Goal: Information Seeking & Learning: Learn about a topic

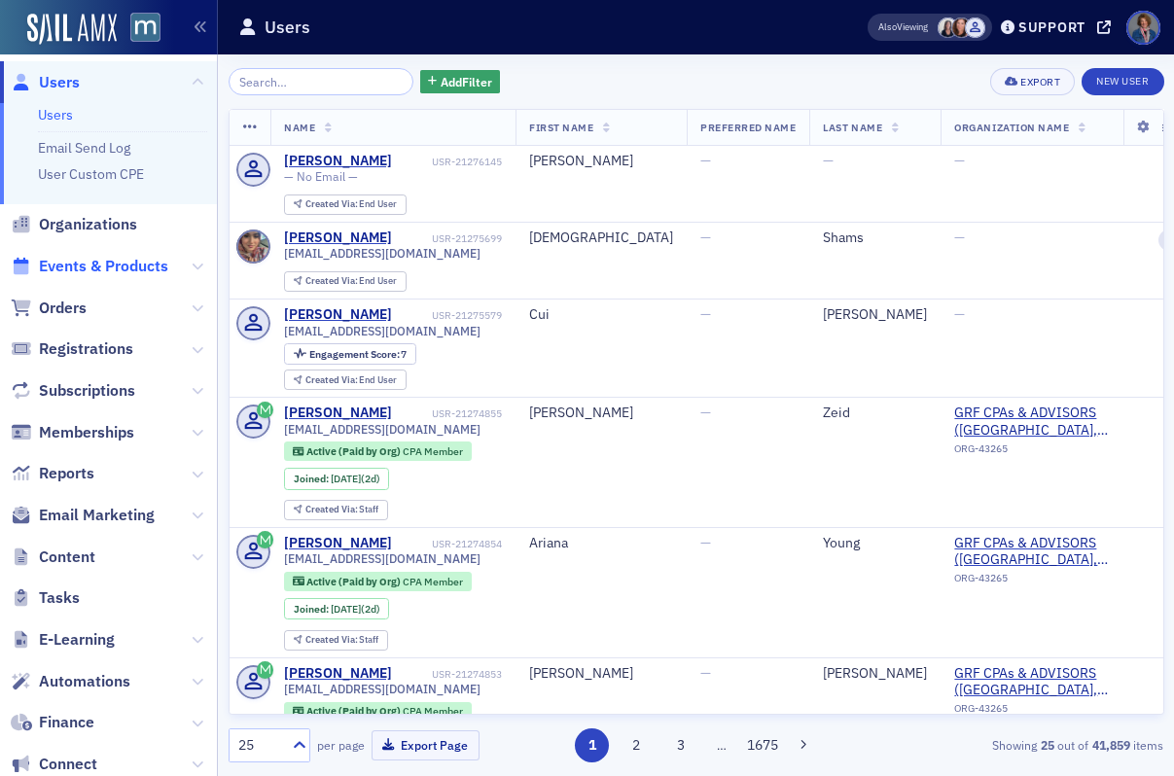
click at [102, 268] on span "Events & Products" at bounding box center [103, 266] width 129 height 21
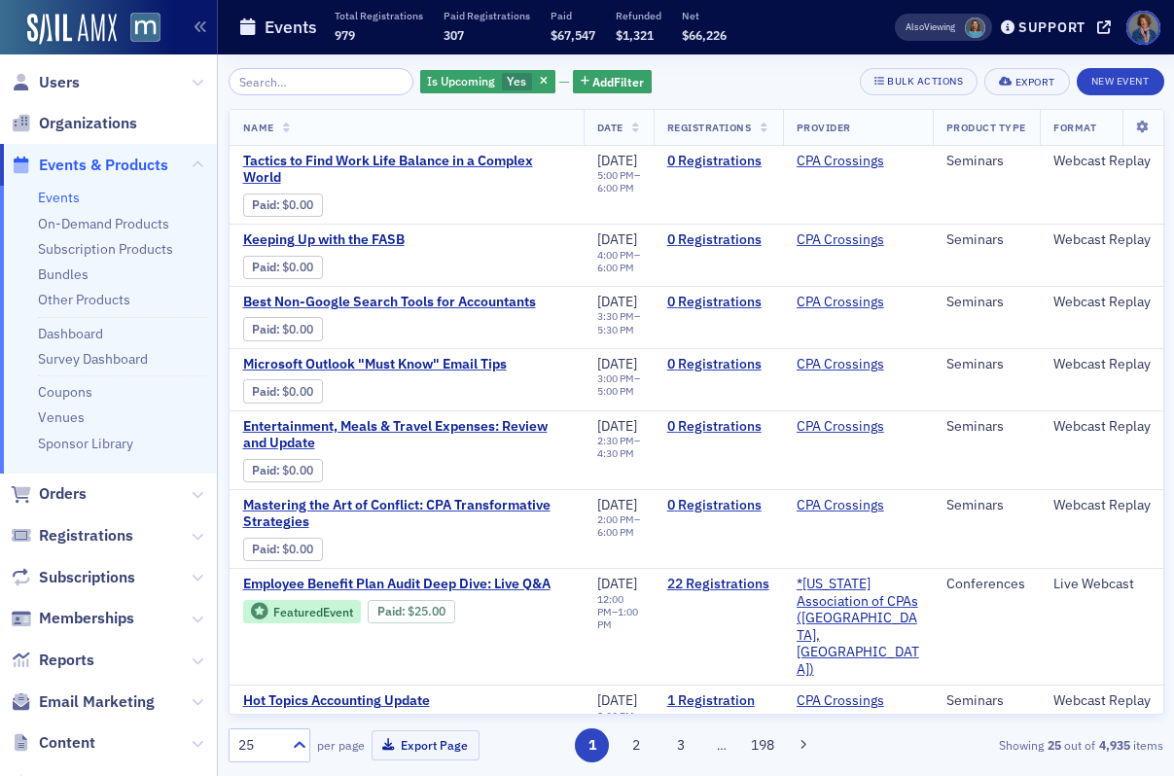
click at [65, 199] on link "Events" at bounding box center [59, 198] width 42 height 18
click at [48, 200] on link "Events" at bounding box center [59, 198] width 42 height 18
click at [593, 85] on span "Add Filter" at bounding box center [619, 82] width 52 height 18
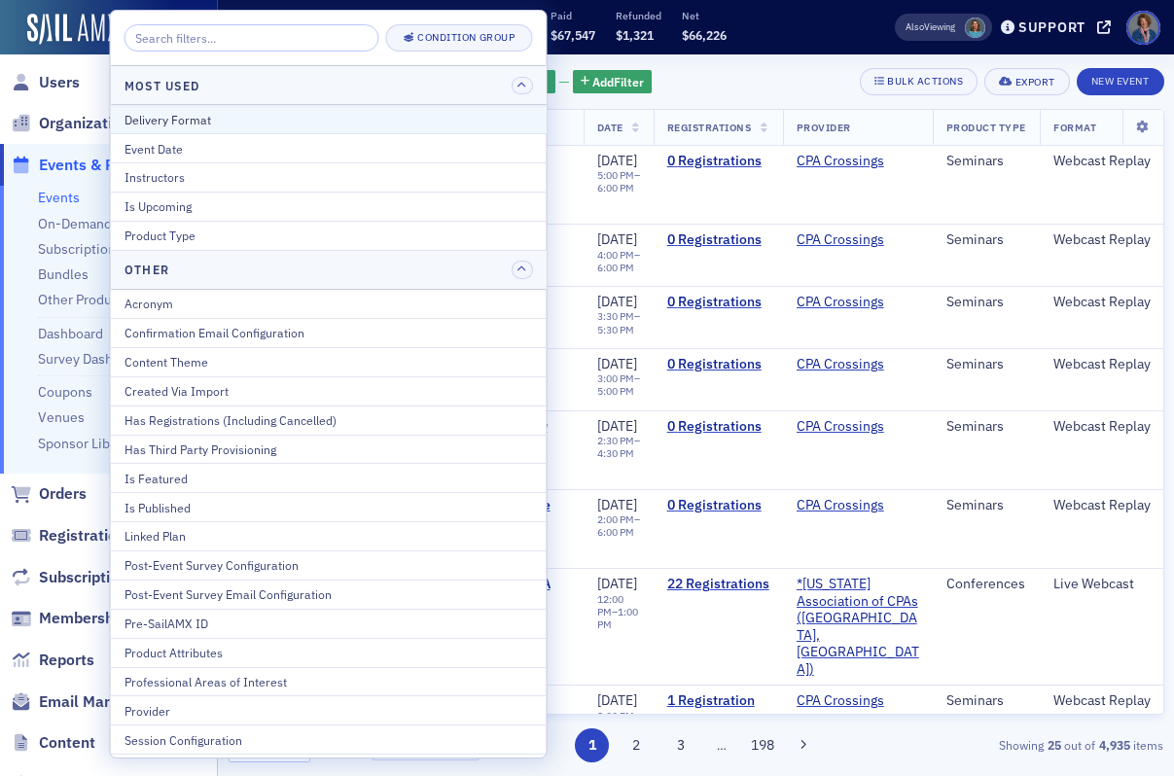
click at [317, 125] on div "Delivery Format" at bounding box center [329, 120] width 409 height 18
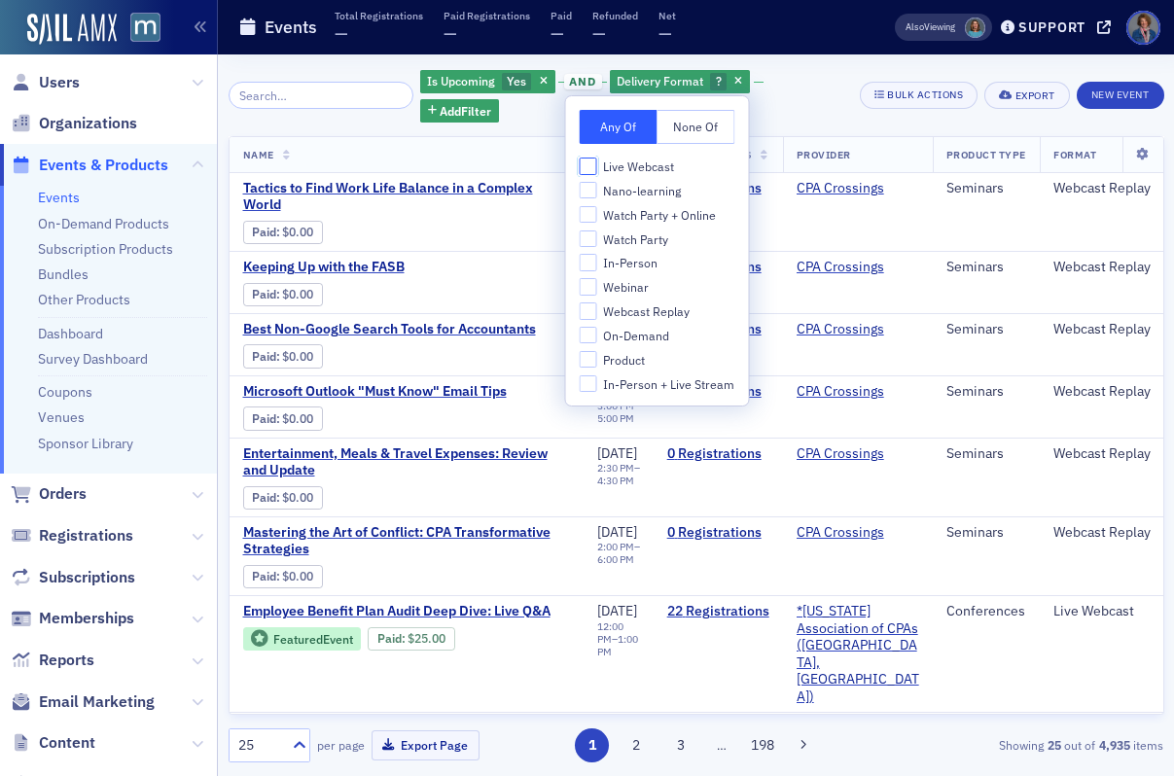
click at [587, 168] on input "Live Webcast" at bounding box center [589, 167] width 18 height 18
checkbox input "true"
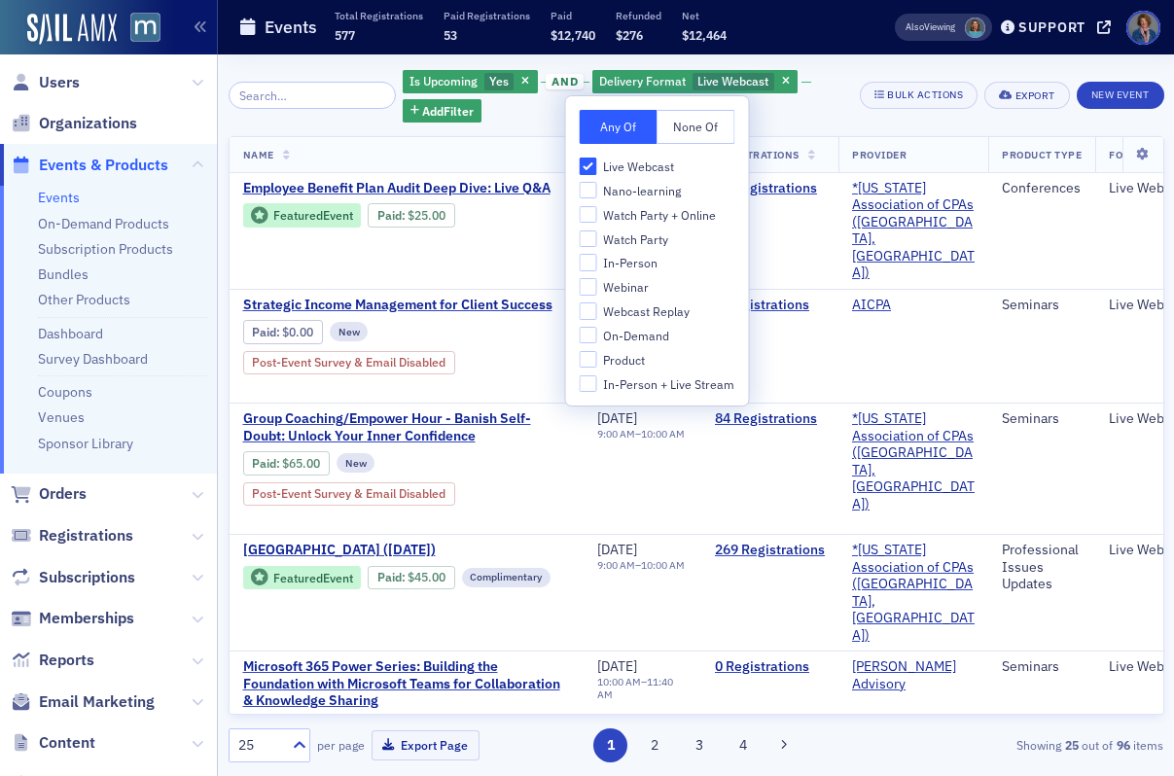
click at [834, 107] on div "Is Upcoming Yes and Delivery Format Live Webcast Add Filter" at bounding box center [625, 95] width 445 height 54
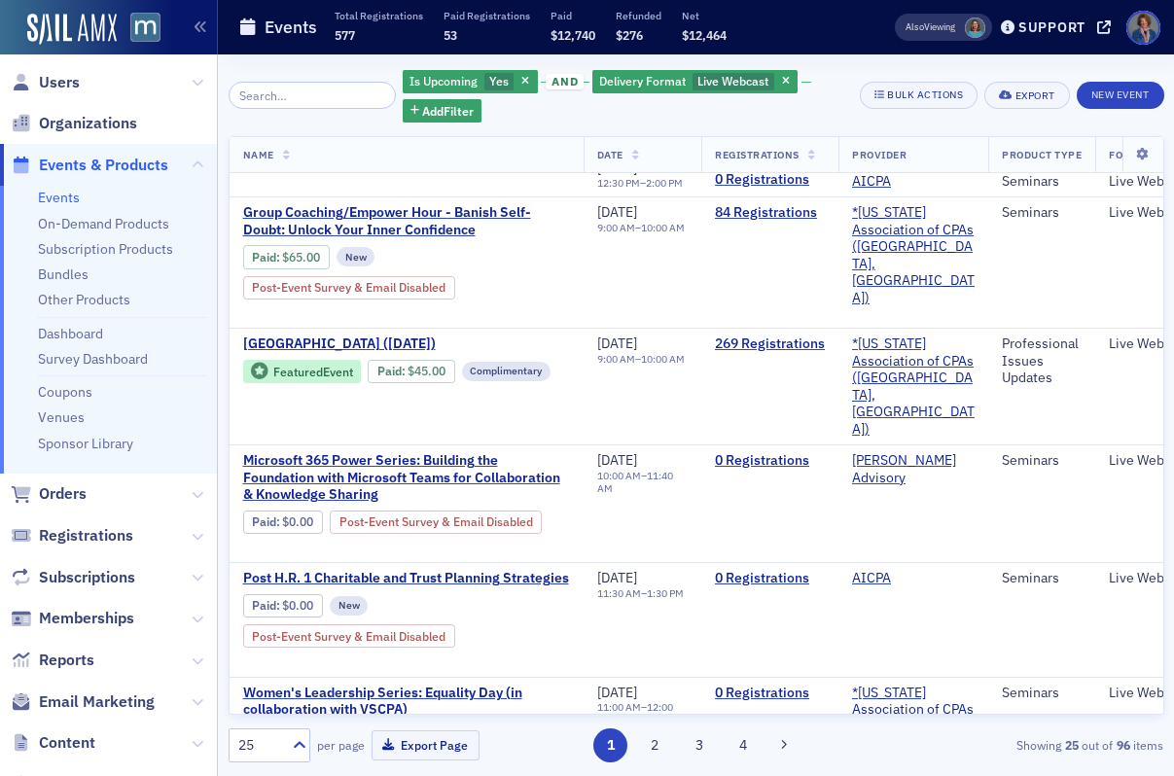
scroll to position [195, 0]
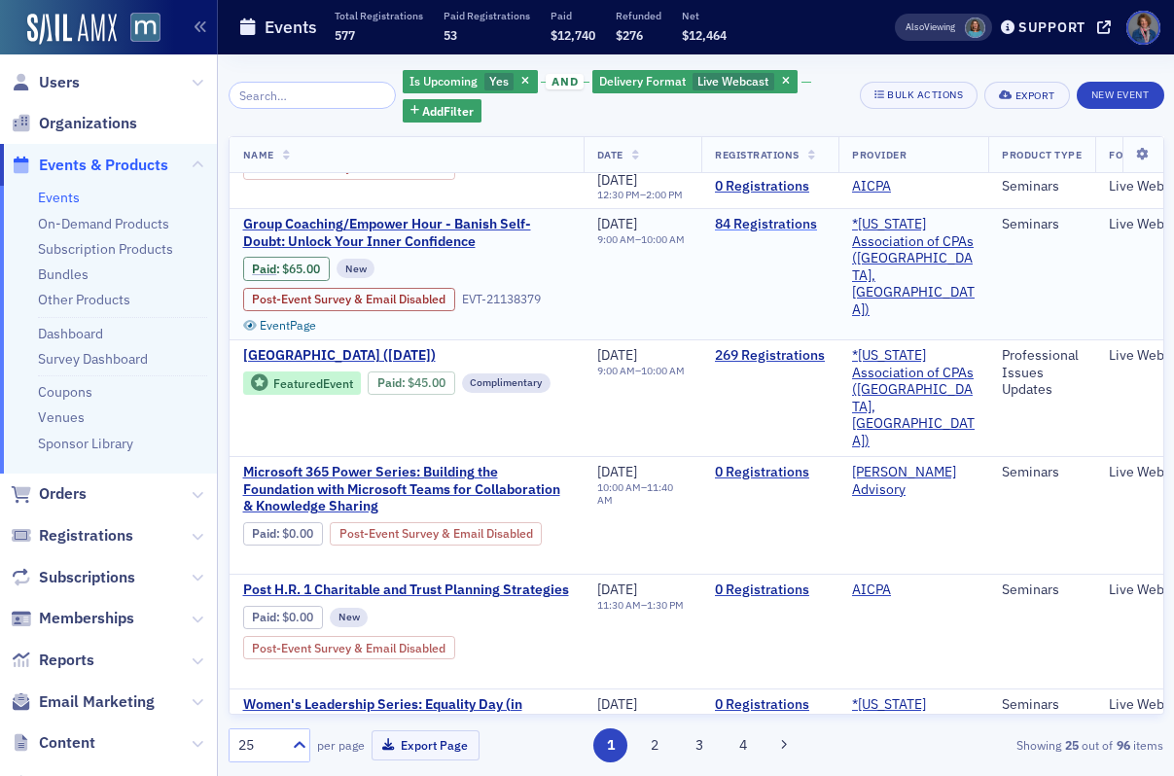
click at [788, 216] on link "84 Registrations" at bounding box center [770, 225] width 110 height 18
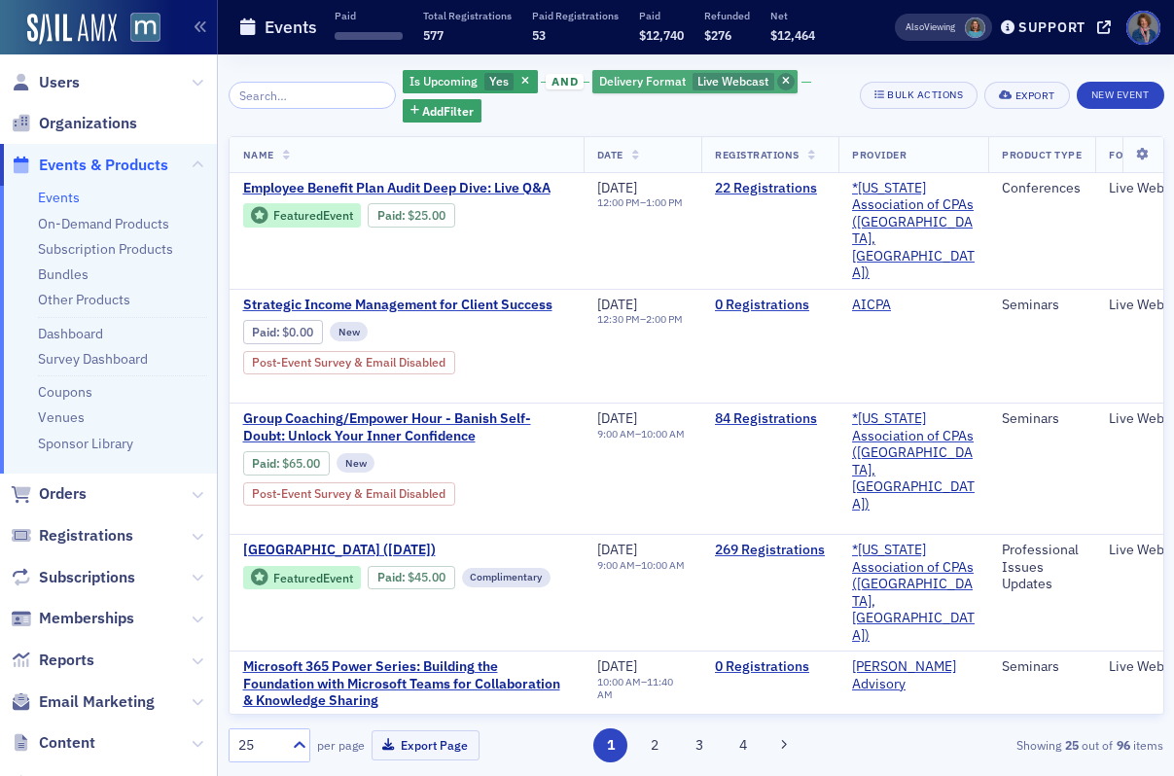
click at [777, 78] on span "button" at bounding box center [786, 82] width 18 height 18
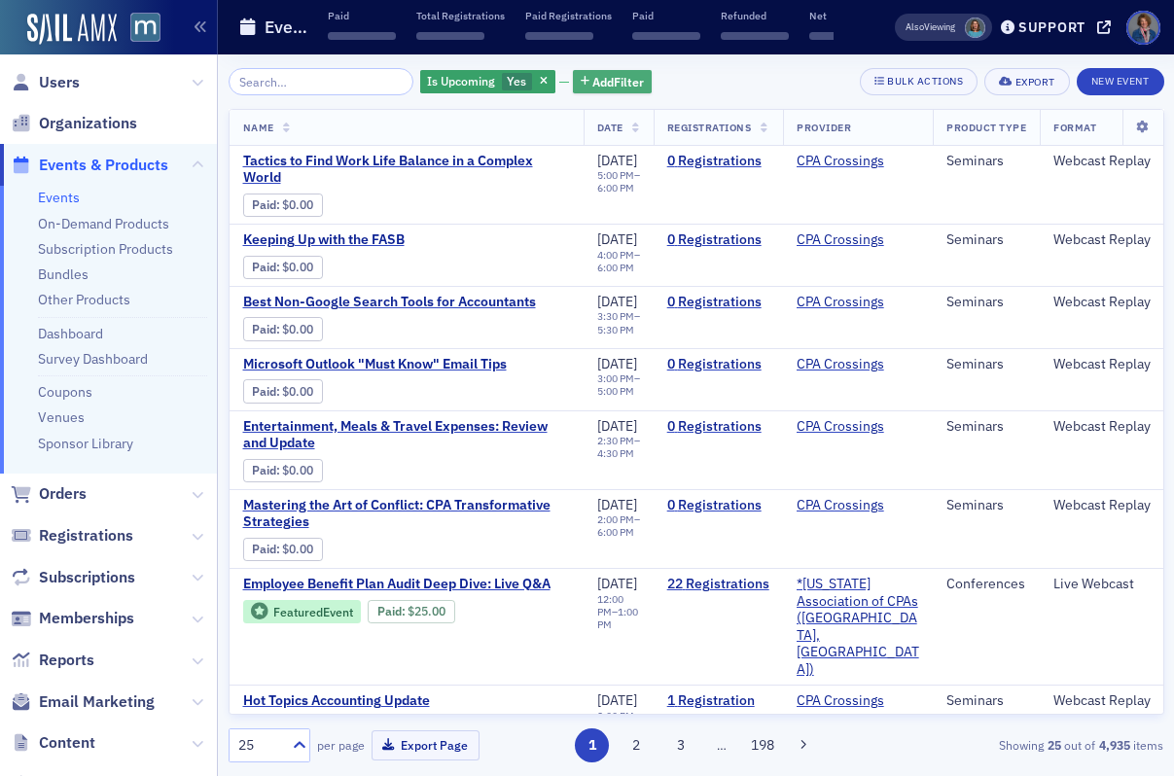
click at [593, 76] on span "Add Filter" at bounding box center [619, 82] width 52 height 18
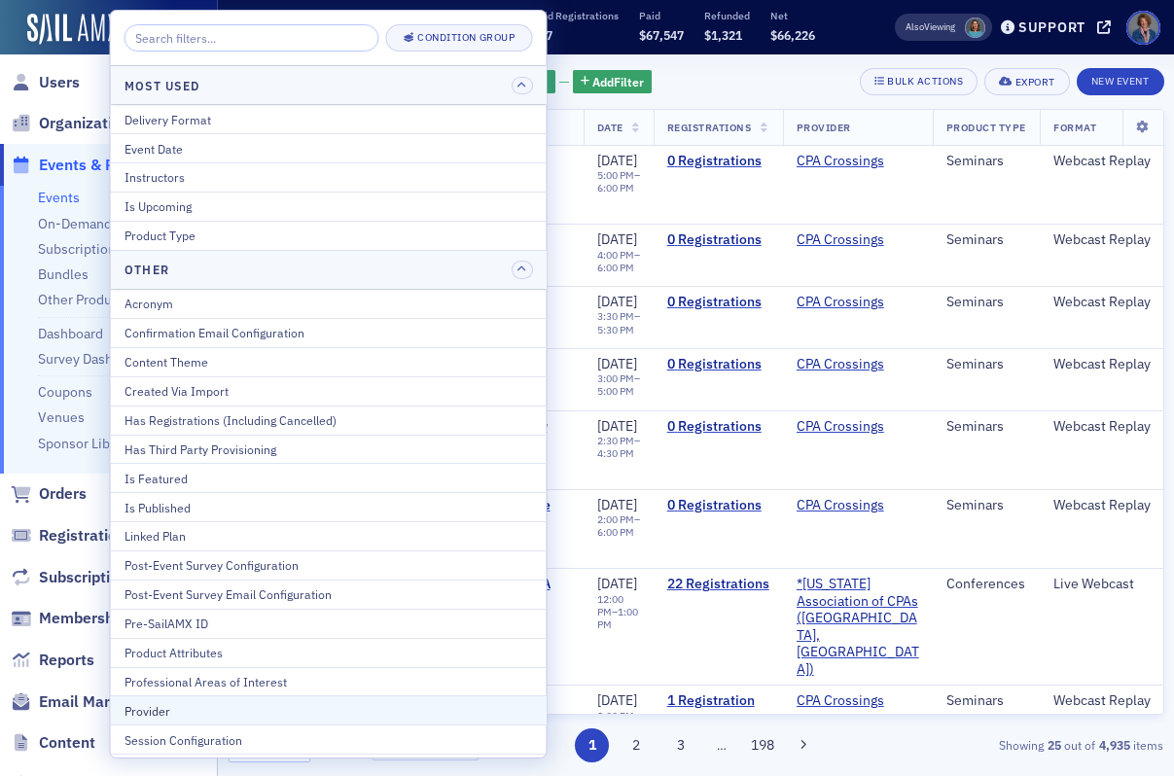
click at [238, 707] on div "Provider" at bounding box center [329, 711] width 409 height 18
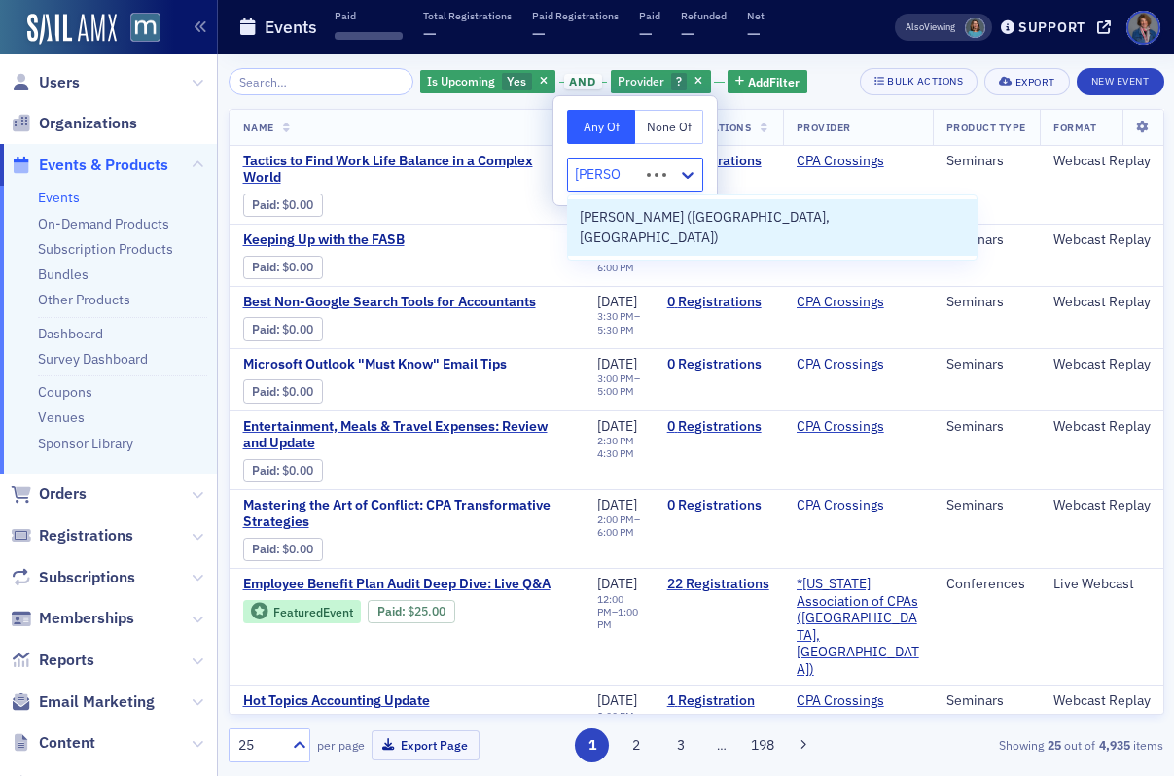
type input "[PERSON_NAME]"
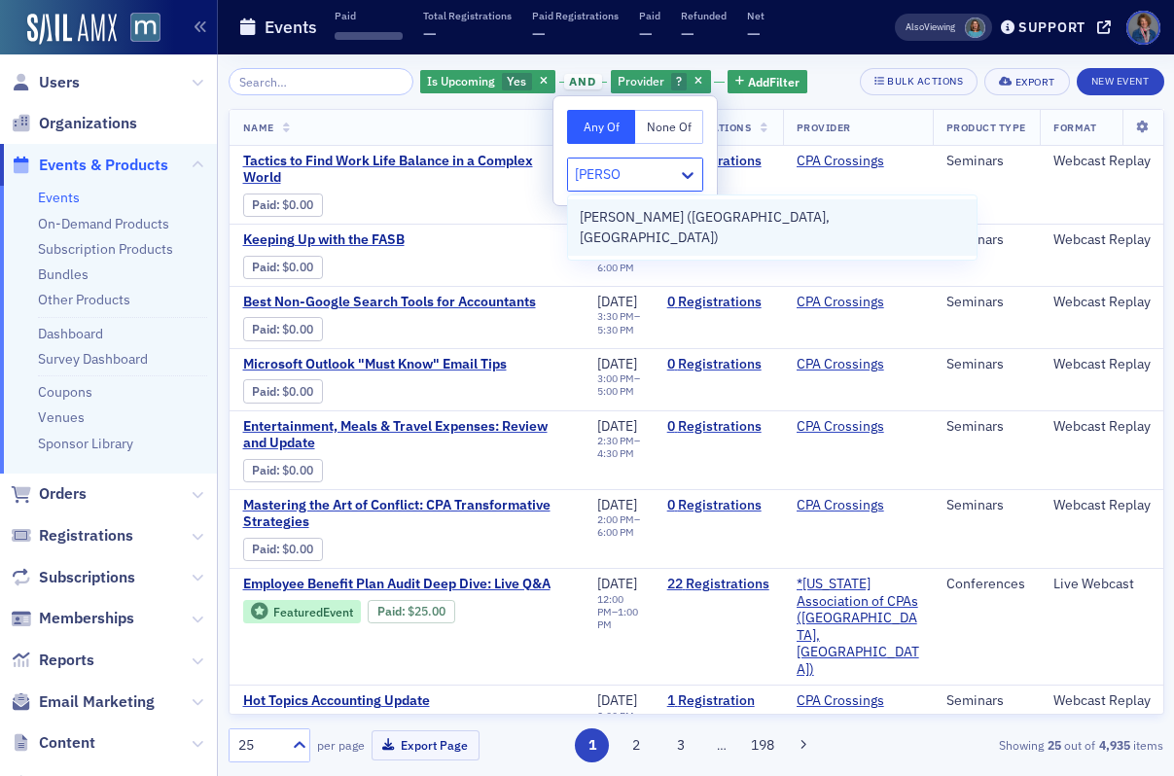
click at [609, 213] on span "[PERSON_NAME] ([GEOGRAPHIC_DATA], [GEOGRAPHIC_DATA])" at bounding box center [772, 227] width 385 height 41
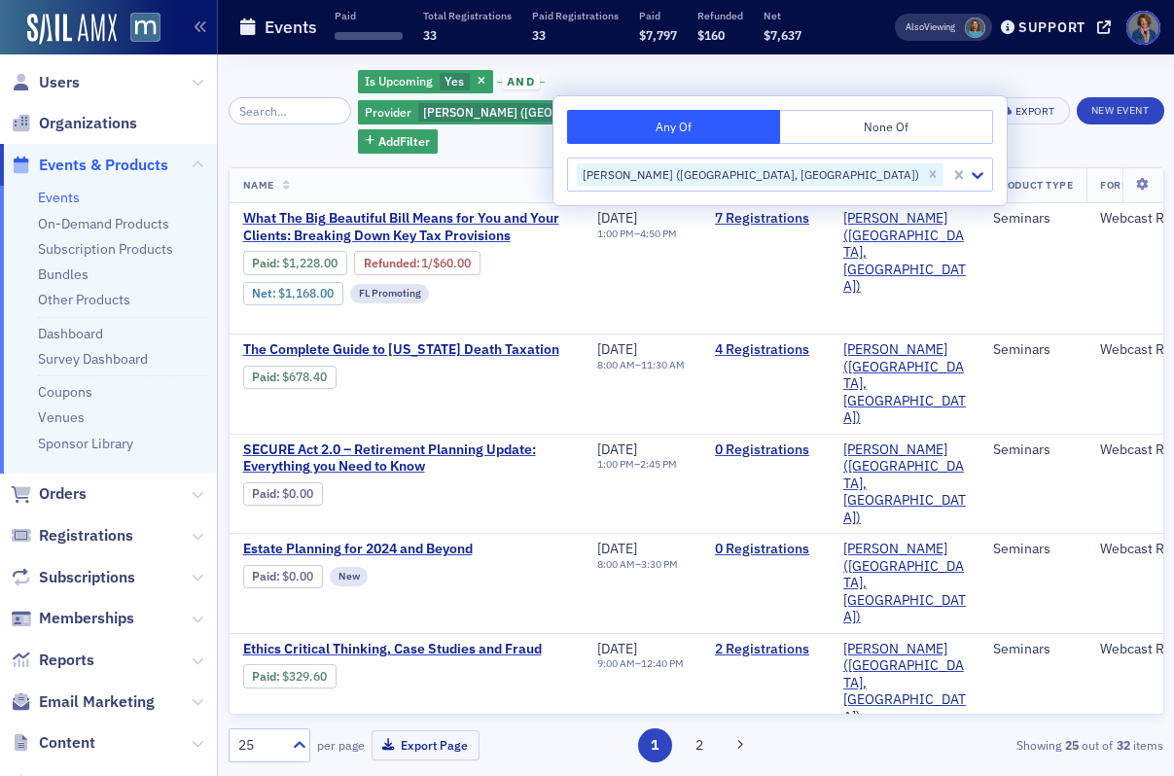
click at [916, 61] on div "Is Upcoming Yes and Provider [PERSON_NAME] ([GEOGRAPHIC_DATA], [GEOGRAPHIC_DATA…" at bounding box center [697, 415] width 936 height 722
